Goal: Task Accomplishment & Management: Complete application form

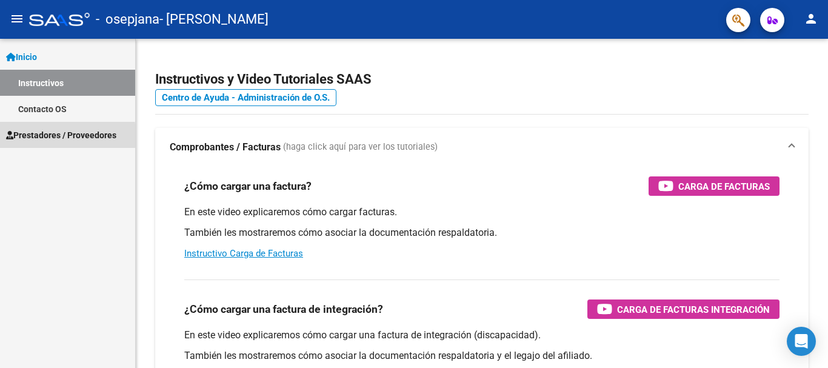
click at [18, 136] on span "Prestadores / Proveedores" at bounding box center [61, 134] width 110 height 13
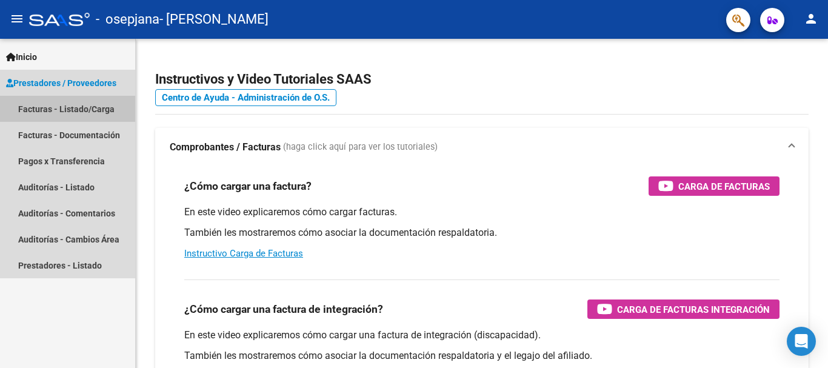
click at [48, 108] on link "Facturas - Listado/Carga" at bounding box center [67, 109] width 135 height 26
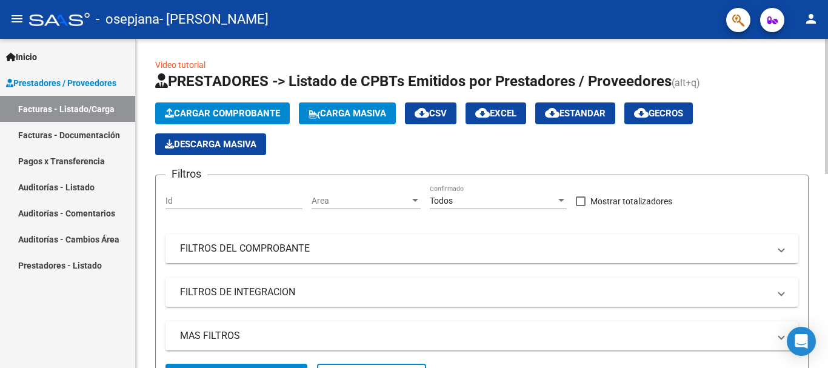
click at [205, 103] on button "Cargar Comprobante" at bounding box center [222, 113] width 135 height 22
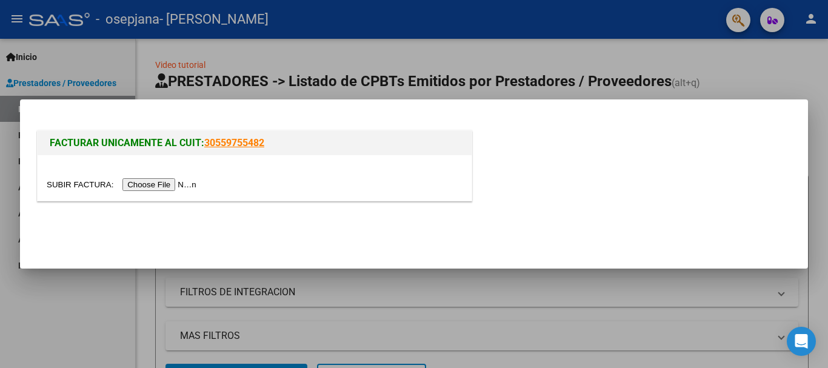
click at [148, 183] on input "file" at bounding box center [123, 184] width 153 height 13
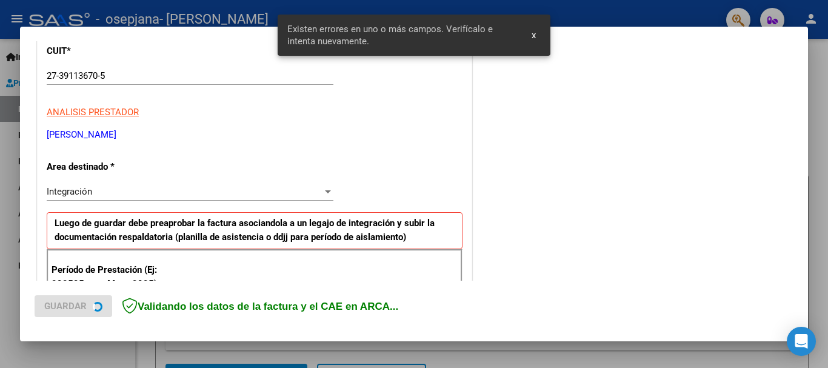
scroll to position [280, 0]
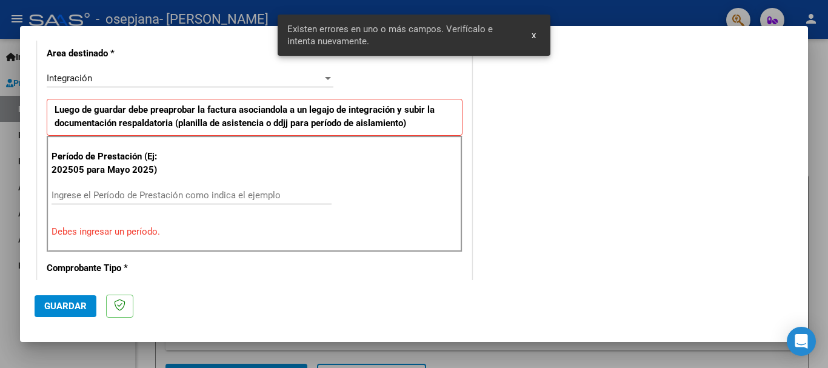
click at [131, 191] on input "Ingrese el Período de Prestación como indica el ejemplo" at bounding box center [192, 195] width 280 height 11
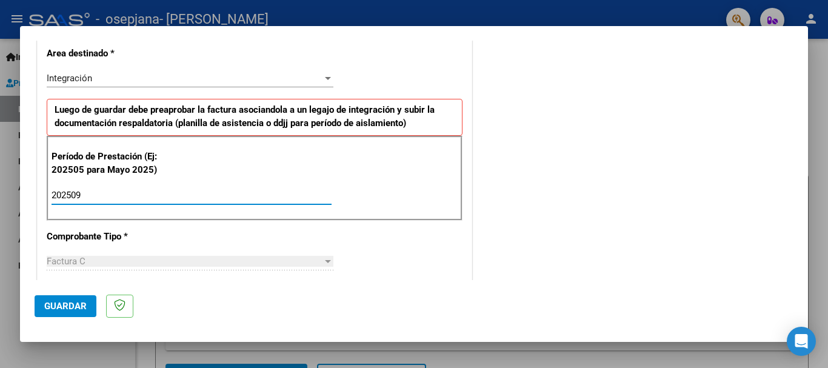
type input "202509"
click at [75, 301] on span "Guardar" at bounding box center [65, 306] width 42 height 11
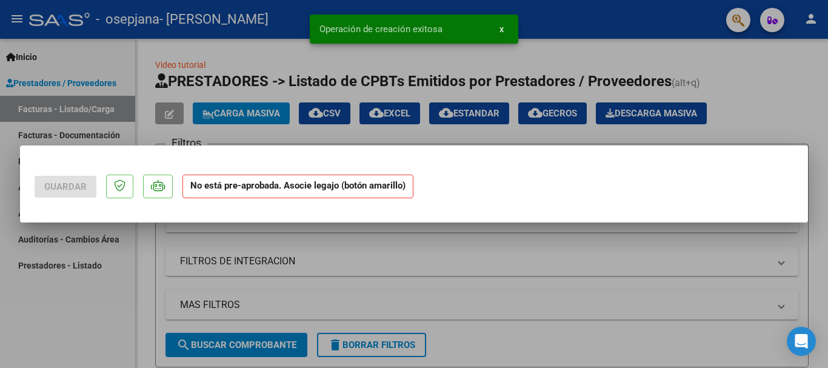
scroll to position [0, 0]
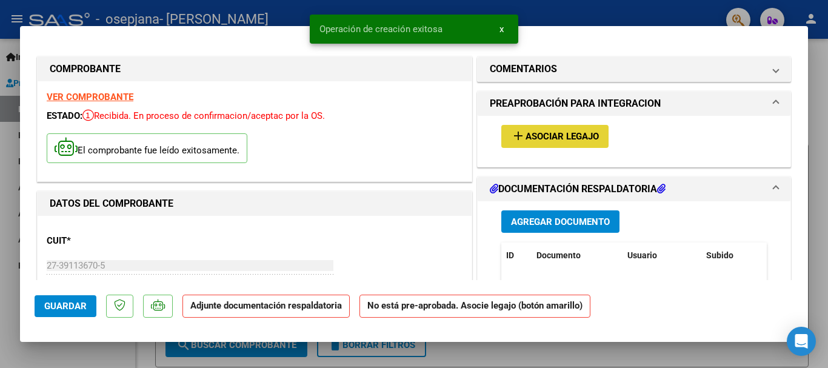
click at [562, 137] on span "Asociar Legajo" at bounding box center [561, 136] width 73 height 11
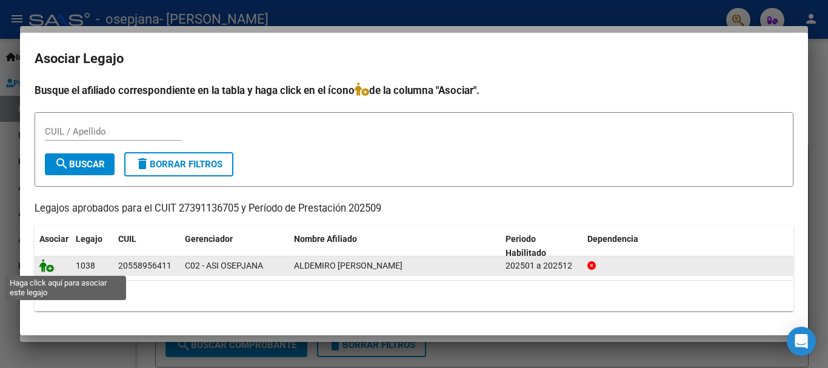
click at [40, 262] on icon at bounding box center [46, 265] width 15 height 13
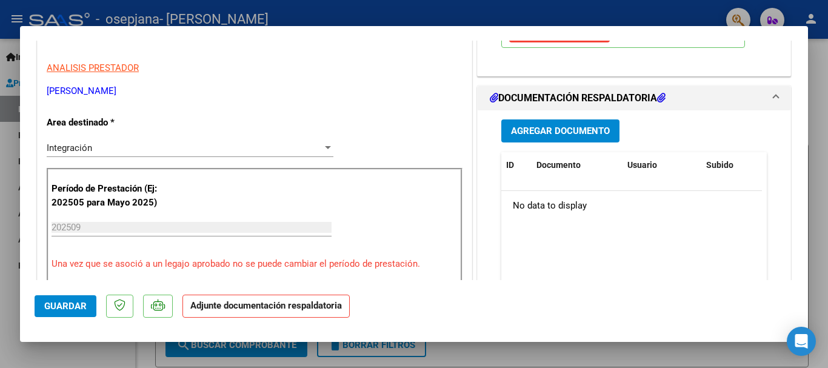
scroll to position [242, 0]
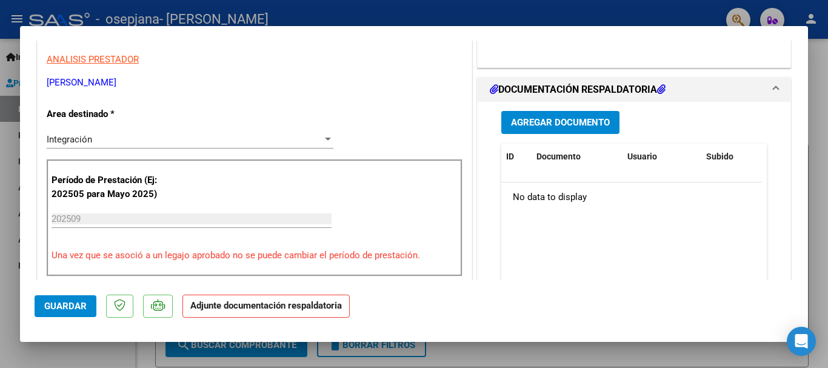
click at [540, 129] on button "Agregar Documento" at bounding box center [560, 122] width 118 height 22
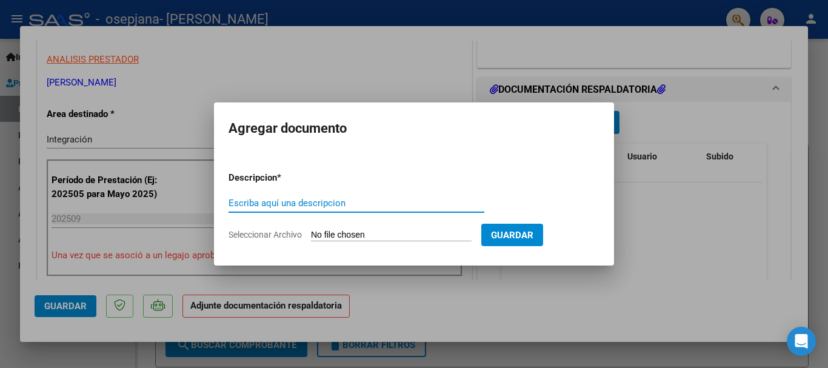
click at [281, 207] on input "Escriba aquí una descripcion" at bounding box center [356, 203] width 256 height 11
type input "planilla"
click at [372, 236] on input "Seleccionar Archivo" at bounding box center [391, 236] width 161 height 12
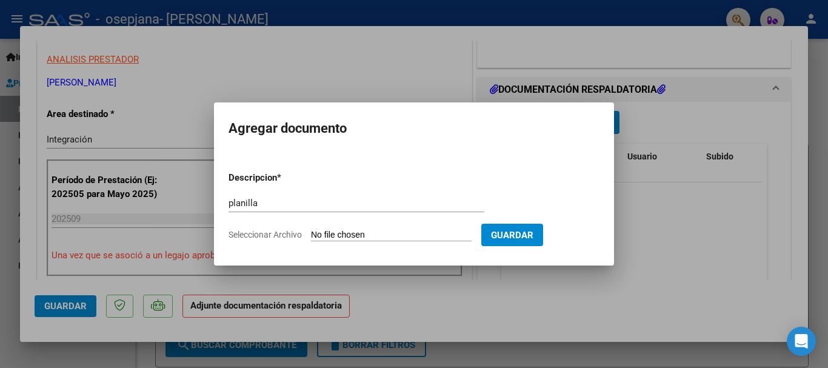
type input "C:\fakepath\CamScanner [DATE] 21.53.pdf"
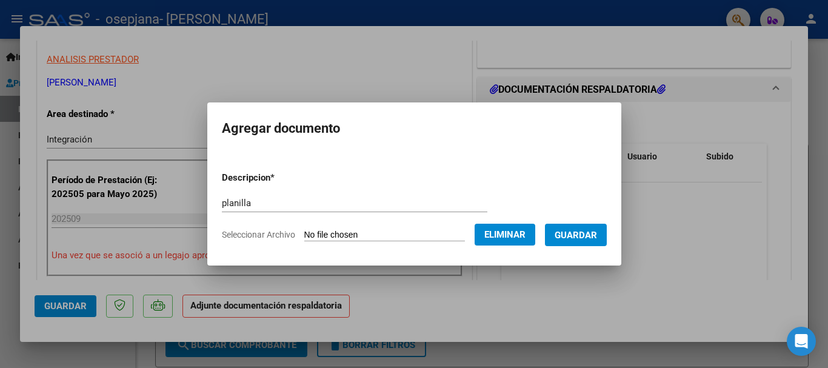
click at [597, 238] on span "Guardar" at bounding box center [575, 235] width 42 height 11
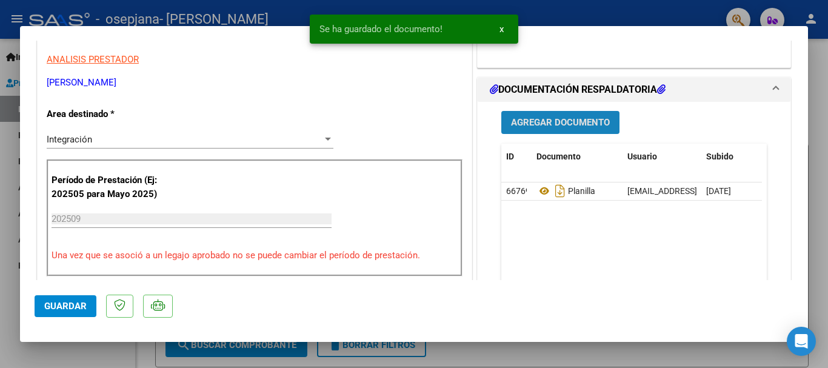
click at [548, 113] on button "Agregar Documento" at bounding box center [560, 122] width 118 height 22
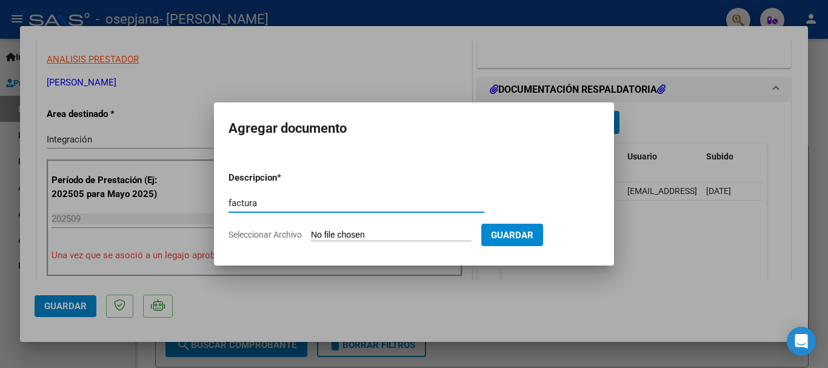
type input "factura"
click at [345, 234] on input "Seleccionar Archivo" at bounding box center [391, 236] width 161 height 12
type input "C:\fakepath\27391136705_011_00001_00001023.pdf"
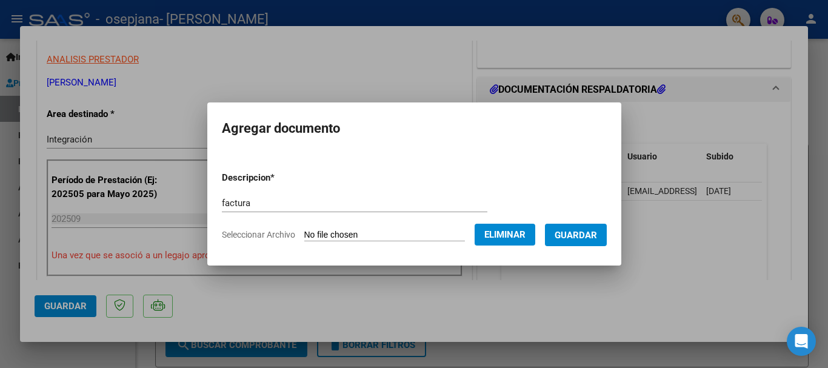
click at [582, 234] on span "Guardar" at bounding box center [575, 235] width 42 height 11
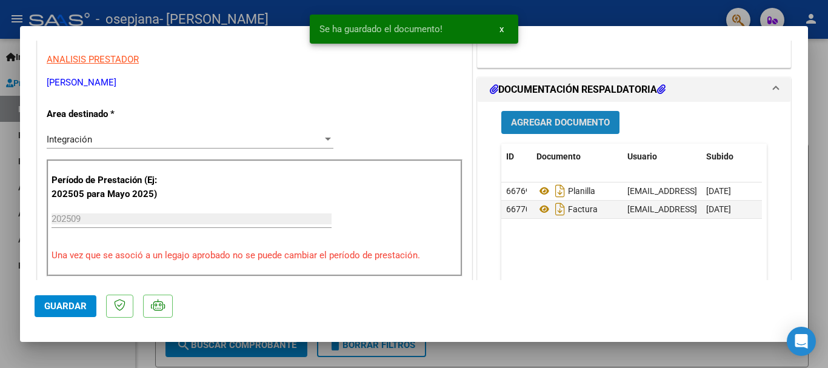
click at [569, 119] on span "Agregar Documento" at bounding box center [560, 123] width 99 height 11
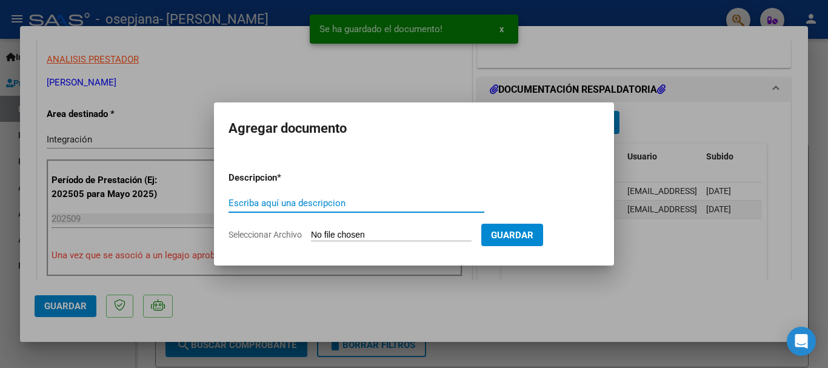
click at [257, 200] on input "Escriba aquí una descripcion" at bounding box center [356, 203] width 256 height 11
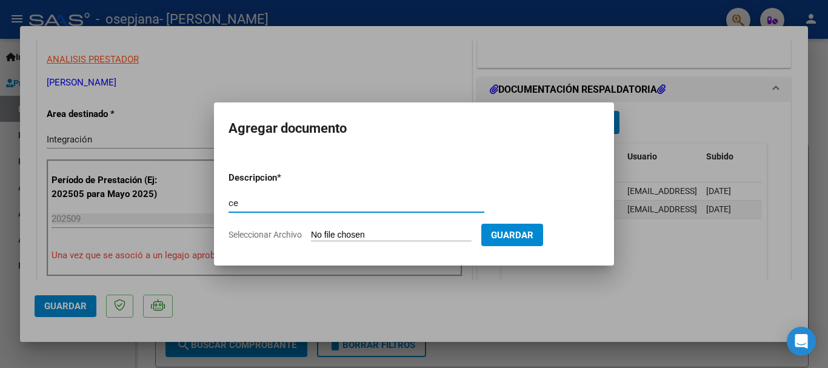
type input "ce"
click at [321, 231] on input "Seleccionar Archivo" at bounding box center [391, 236] width 161 height 12
type input "C:\fakepath\cae adelmiro.pdf"
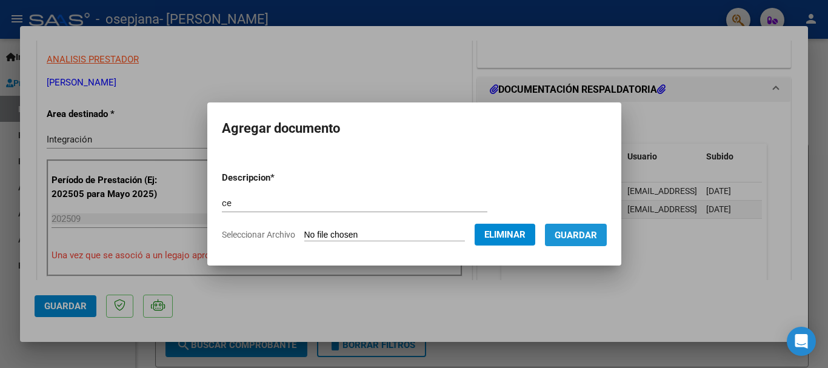
click at [604, 242] on button "Guardar" at bounding box center [576, 235] width 62 height 22
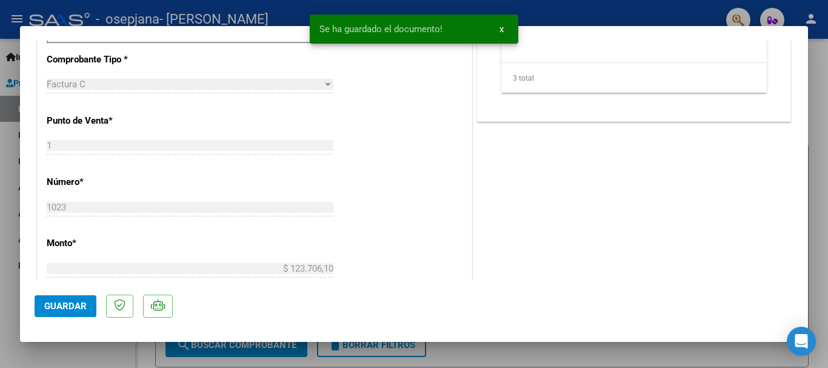
scroll to position [485, 0]
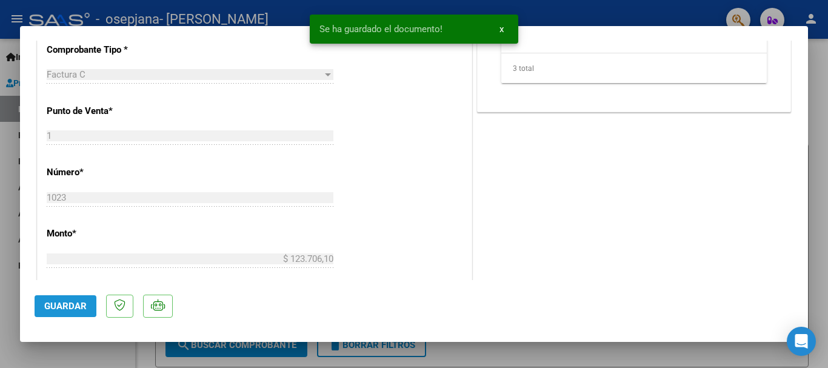
click at [58, 302] on span "Guardar" at bounding box center [65, 306] width 42 height 11
click at [8, 348] on div at bounding box center [414, 184] width 828 height 368
type input "$ 0,00"
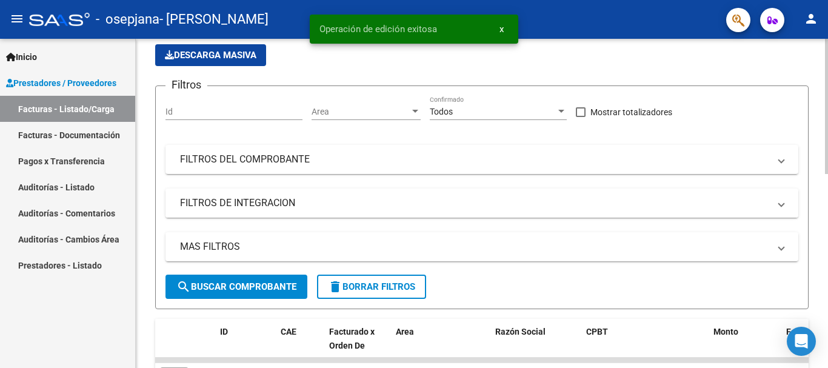
scroll to position [242, 0]
